Goal: Information Seeking & Learning: Learn about a topic

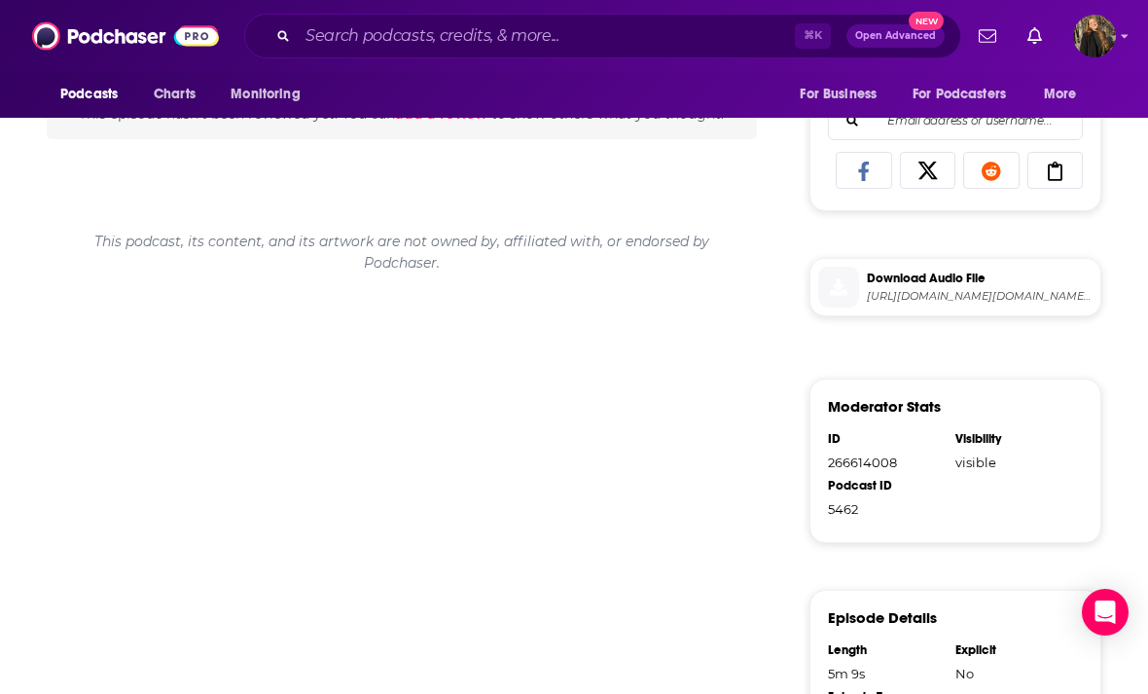
scroll to position [867, 0]
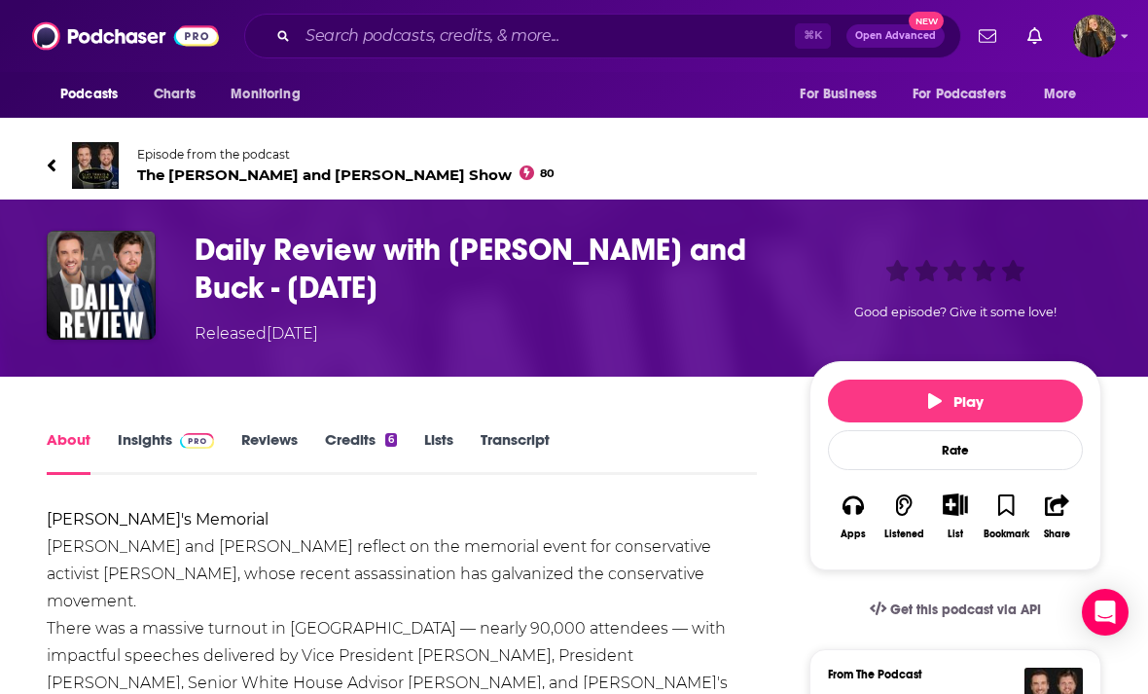
click at [144, 446] on link "Insights" at bounding box center [166, 452] width 96 height 45
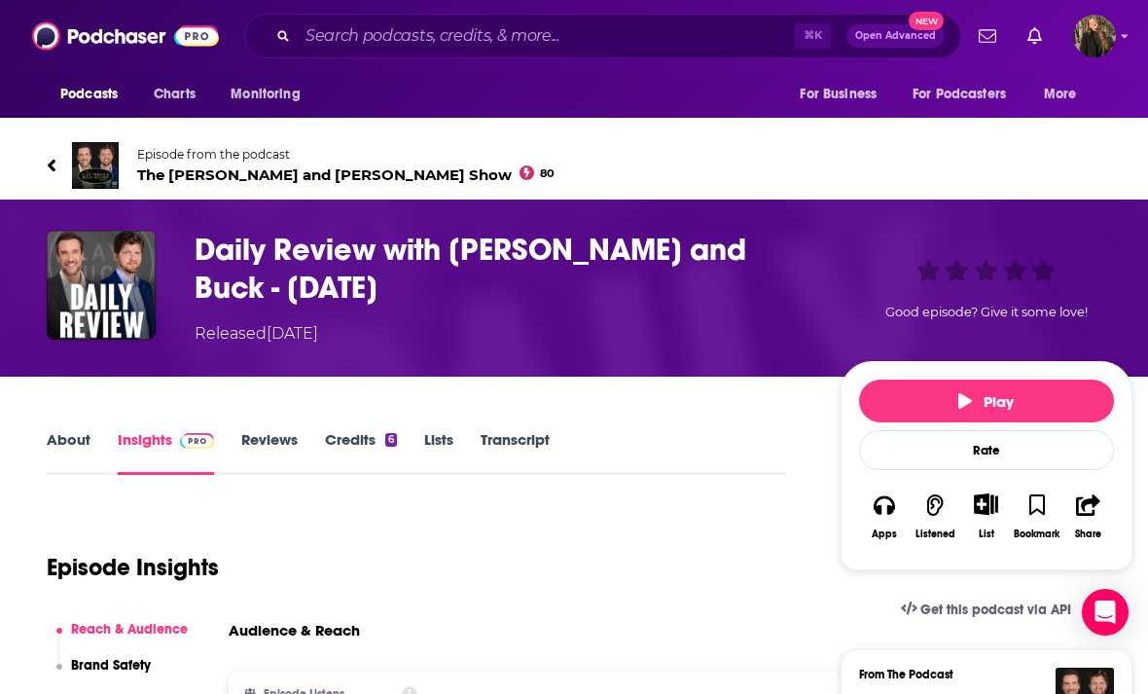
click at [211, 251] on h3 "Daily Review with Clay and Buck - Sep 22 2025" at bounding box center [502, 269] width 615 height 76
click at [208, 252] on h3 "Daily Review with Clay and Buck - Sep 22 2025" at bounding box center [502, 269] width 615 height 76
click at [207, 252] on h3 "Daily Review with Clay and Buck - Sep 22 2025" at bounding box center [502, 269] width 615 height 76
click at [210, 248] on h3 "Daily Review with Clay and Buck - Sep 22 2025" at bounding box center [502, 269] width 615 height 76
click at [210, 247] on h3 "Daily Review with Clay and Buck - Sep 22 2025" at bounding box center [502, 269] width 615 height 76
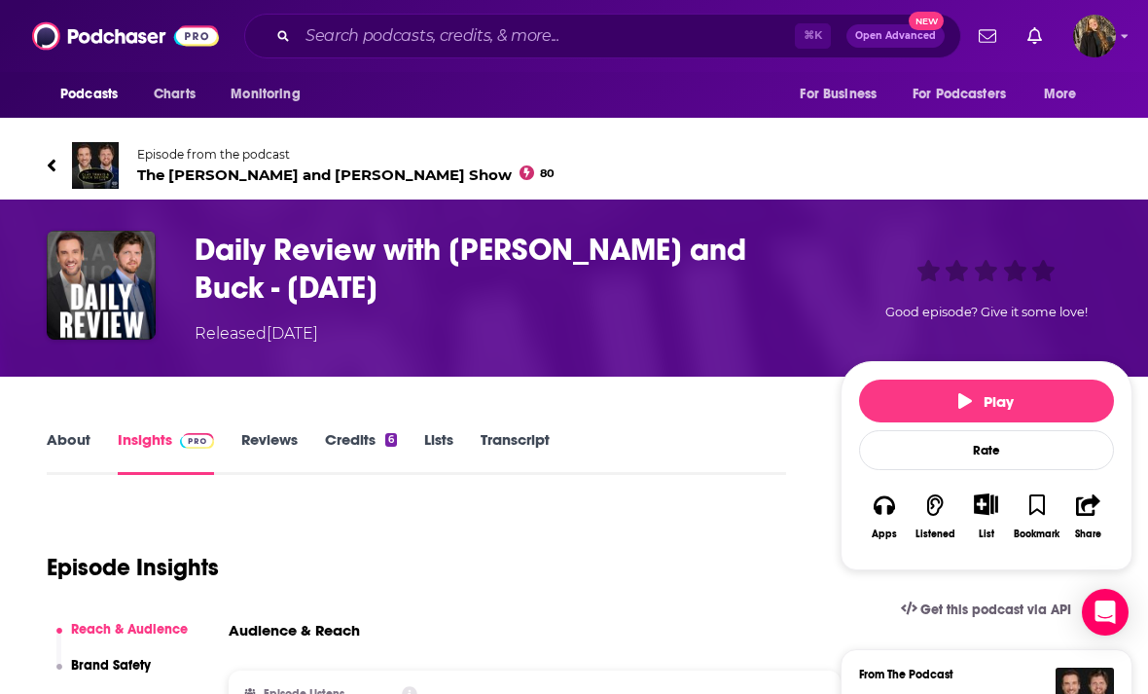
click at [214, 250] on h3 "Daily Review with Clay and Buck - Sep 22 2025" at bounding box center [502, 269] width 615 height 76
click at [213, 249] on h3 "Daily Review with Clay and Buck - Sep 22 2025" at bounding box center [502, 269] width 615 height 76
click at [212, 251] on h3 "Daily Review with Clay and Buck - Sep 22 2025" at bounding box center [502, 269] width 615 height 76
click at [212, 250] on h3 "Daily Review with Clay and Buck - Sep 22 2025" at bounding box center [502, 269] width 615 height 76
click at [221, 249] on h3 "Daily Review with Clay and Buck - Sep 22 2025" at bounding box center [502, 269] width 615 height 76
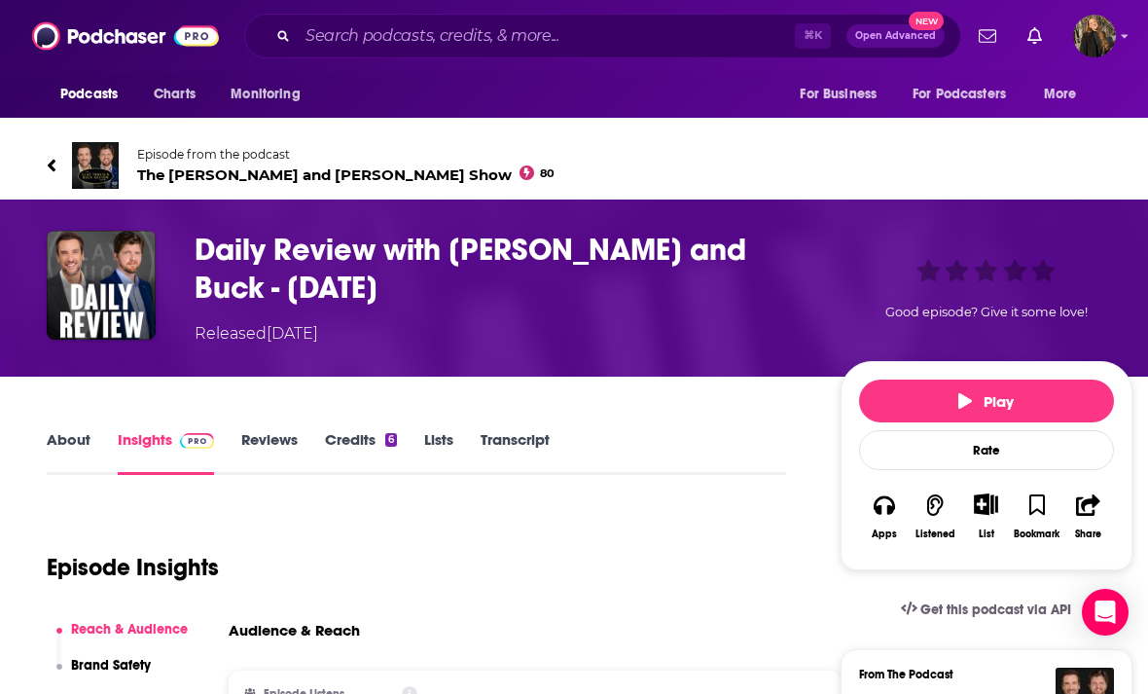
click at [220, 248] on h3 "Daily Review with Clay and Buck - Sep 22 2025" at bounding box center [502, 269] width 615 height 76
click at [209, 251] on h3 "Daily Review with Clay and Buck - Sep 22 2025" at bounding box center [502, 269] width 615 height 76
click at [211, 250] on h3 "Daily Review with Clay and Buck - Sep 22 2025" at bounding box center [502, 269] width 615 height 76
click at [210, 249] on h3 "Daily Review with Clay and Buck - Sep 22 2025" at bounding box center [502, 269] width 615 height 76
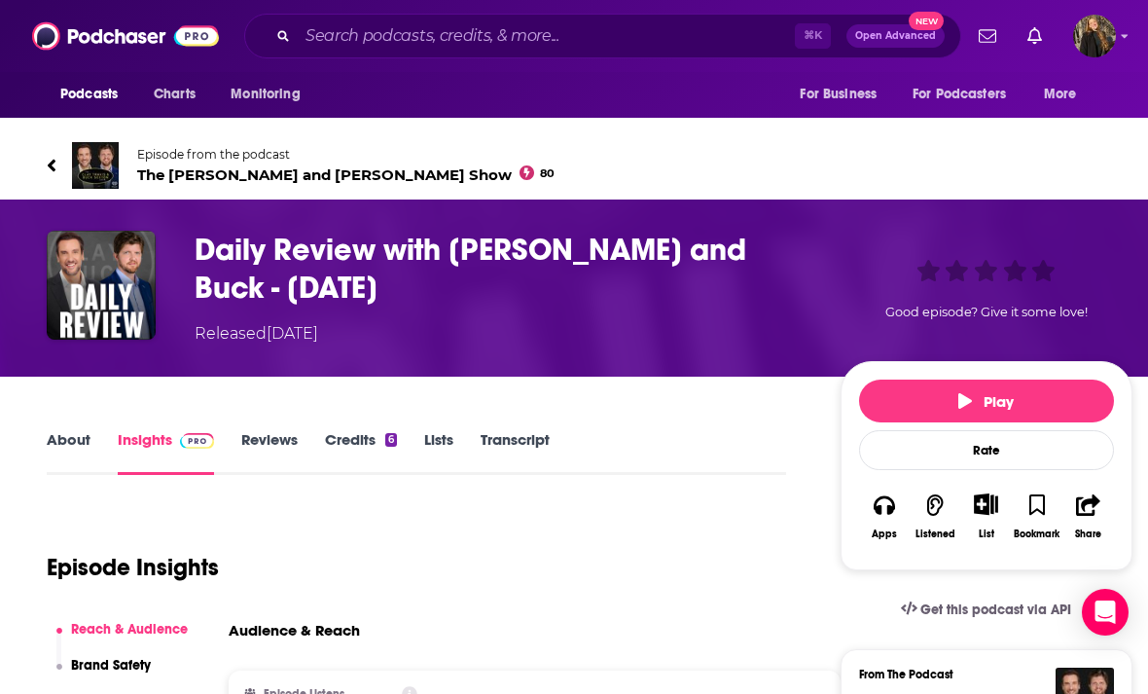
click at [215, 257] on h3 "Daily Review with Clay and Buck - Sep 22 2025" at bounding box center [502, 269] width 615 height 76
click at [214, 243] on h3 "Daily Review with Clay and Buck - Sep 22 2025" at bounding box center [502, 269] width 615 height 76
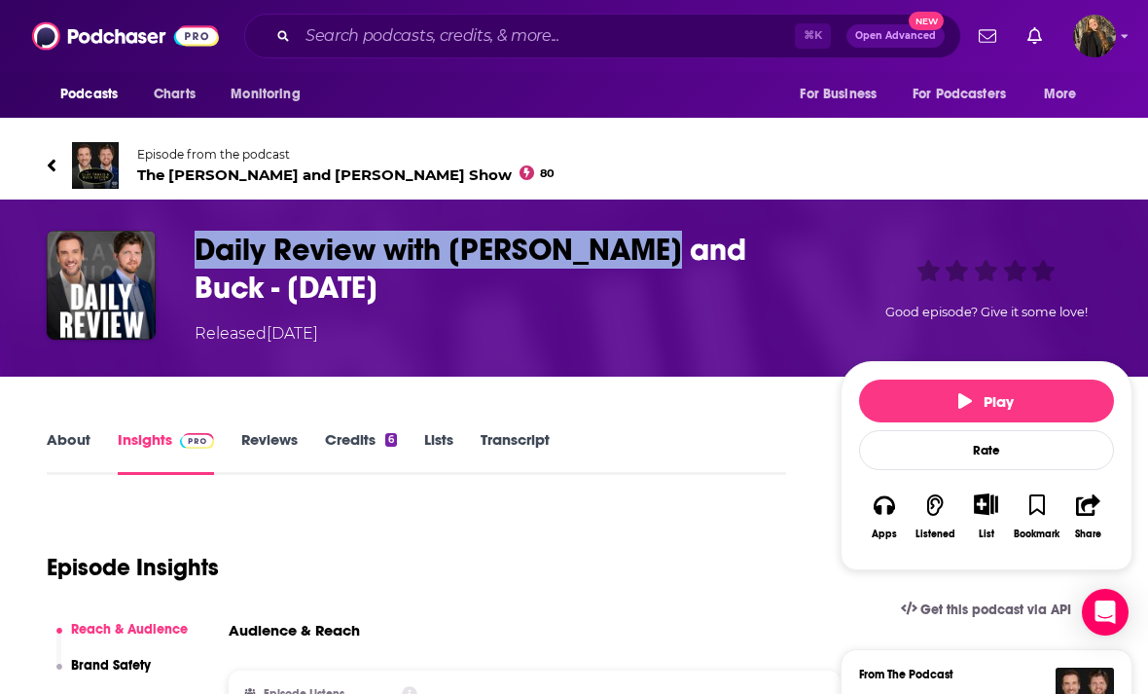
copy h3 "Daily Review with Clay and Buck"
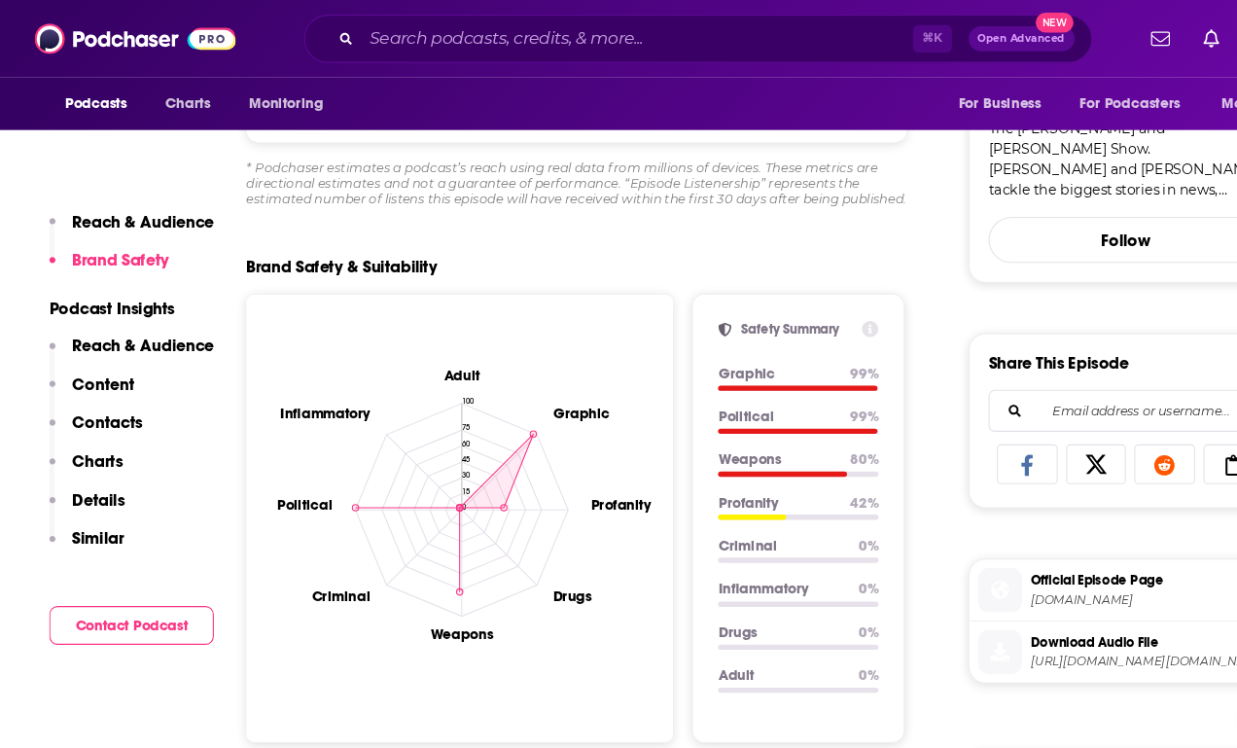
scroll to position [735, 6]
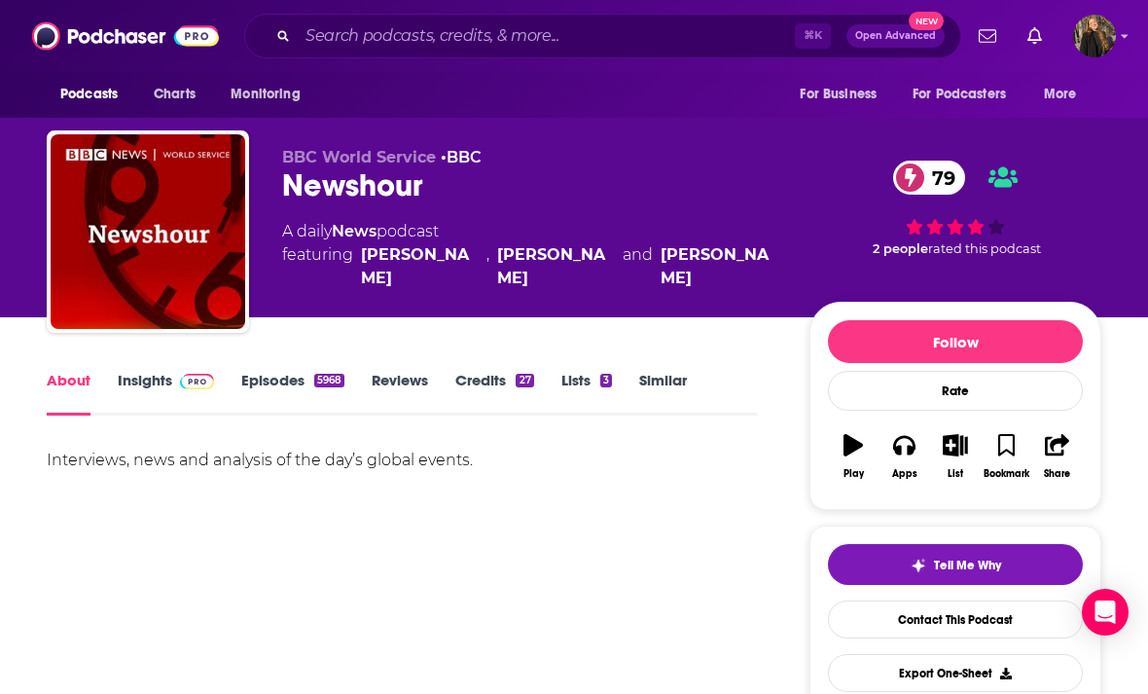
click at [83, 0] on div "Podcasts Charts Monitoring ⌘ K Open Advanced New For Business For Podcasters Mo…" at bounding box center [574, 36] width 1148 height 72
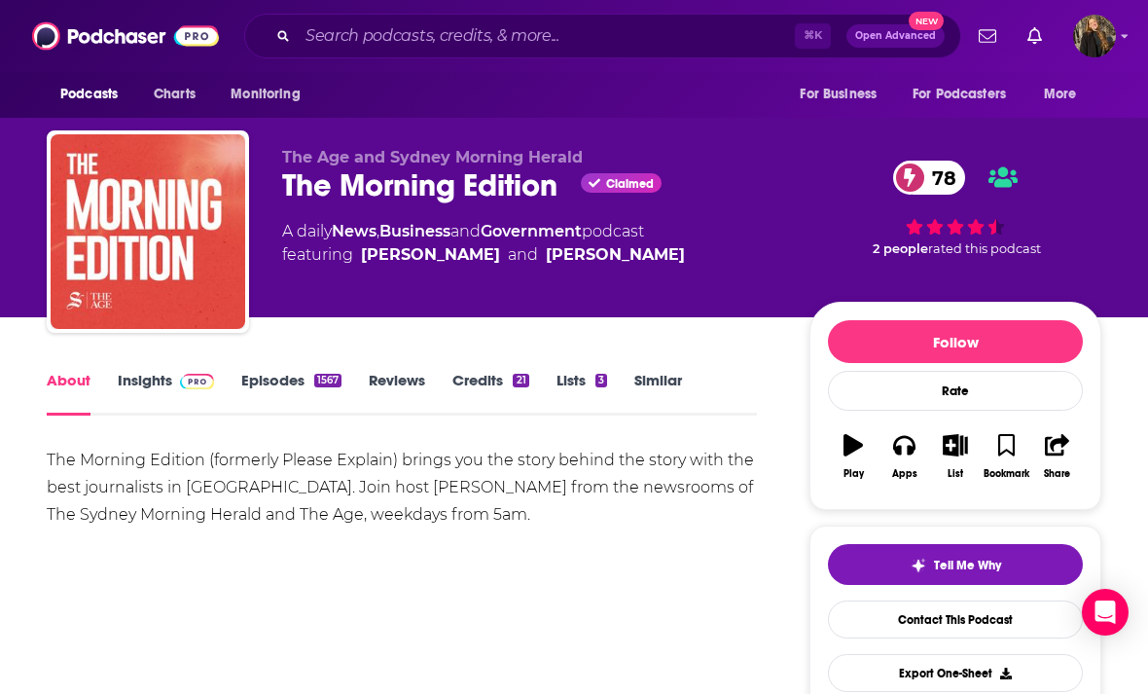
click at [154, 396] on link "Insights" at bounding box center [166, 393] width 96 height 45
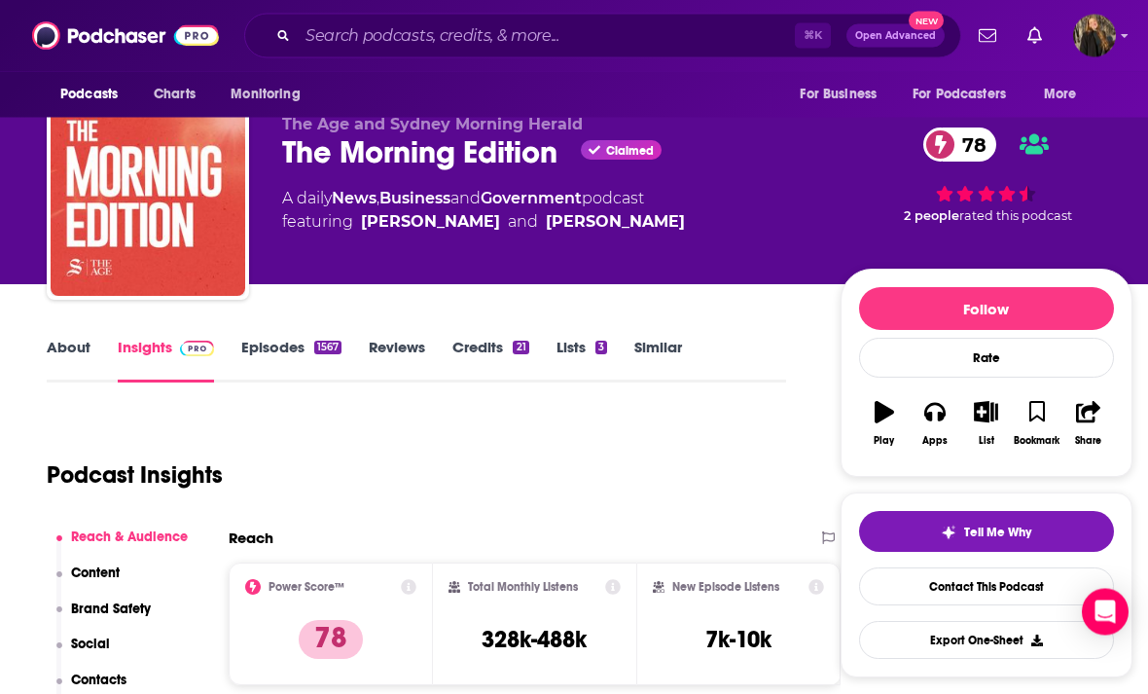
scroll to position [33, 0]
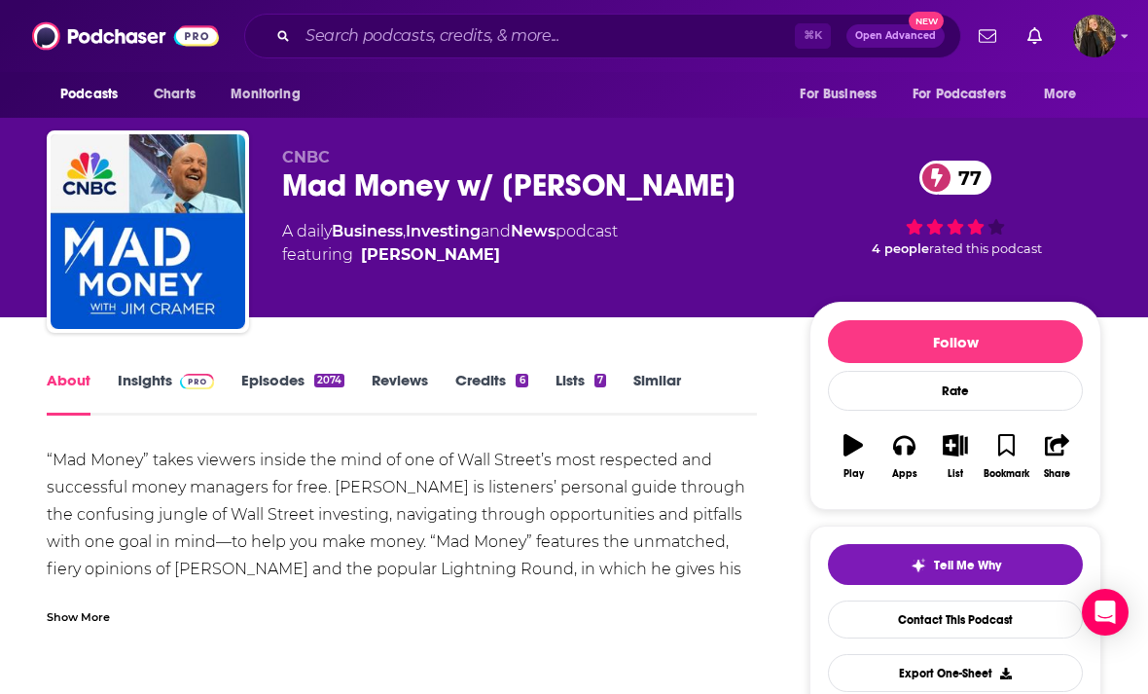
click at [141, 404] on link "Insights" at bounding box center [166, 393] width 96 height 45
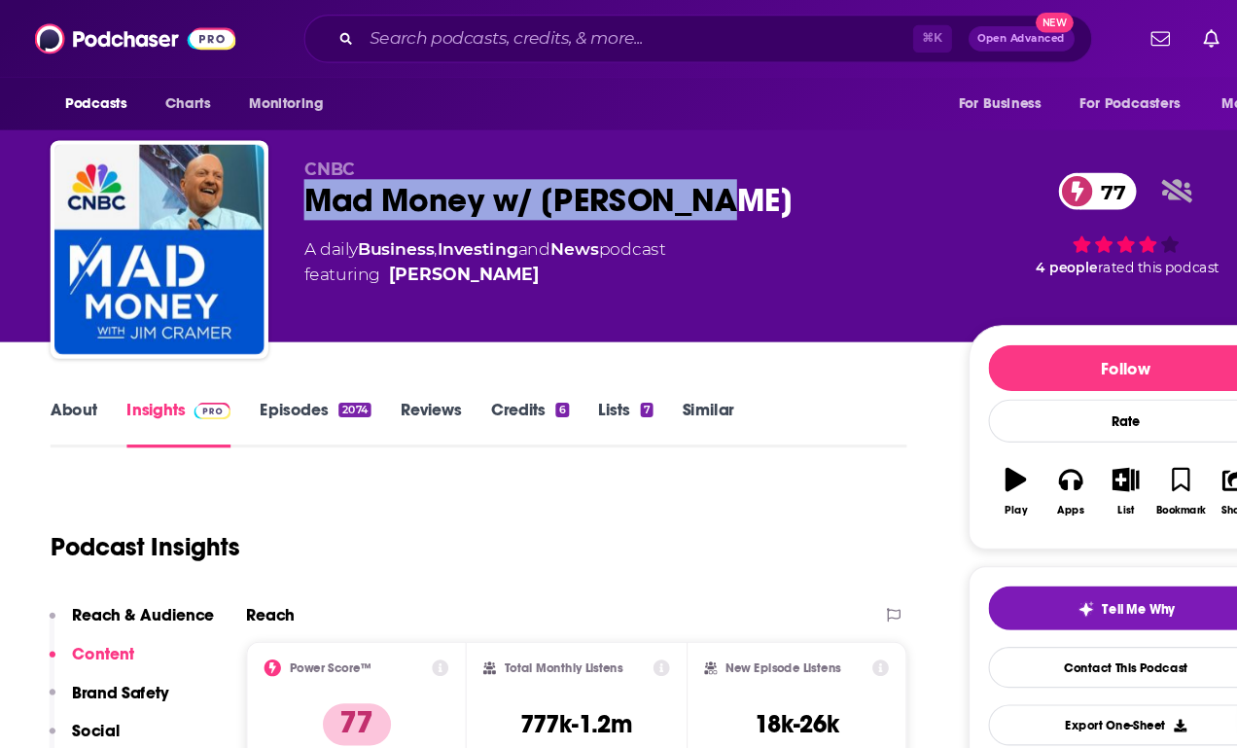
scroll to position [8, 0]
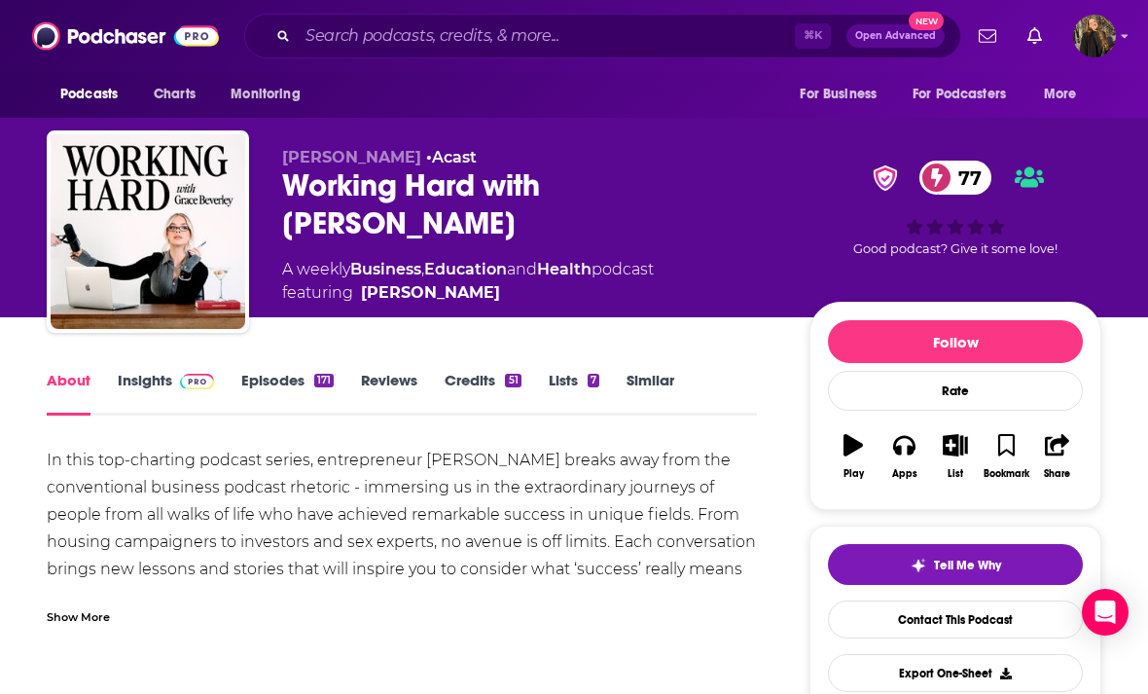
click at [137, 389] on link "Insights" at bounding box center [166, 393] width 96 height 45
